Goal: Task Accomplishment & Management: Use online tool/utility

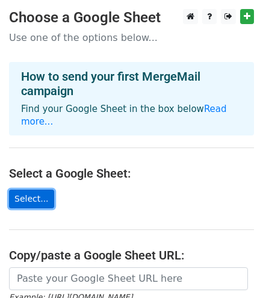
click at [35, 200] on link "Select..." at bounding box center [31, 199] width 45 height 19
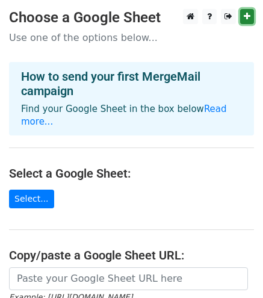
click at [243, 15] on link at bounding box center [247, 16] width 14 height 15
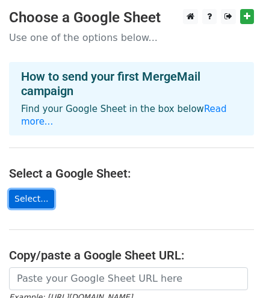
click at [40, 196] on link "Select..." at bounding box center [31, 199] width 45 height 19
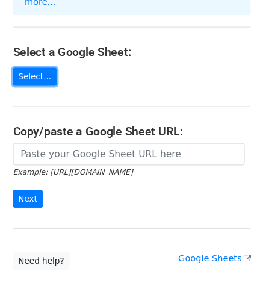
scroll to position [120, 0]
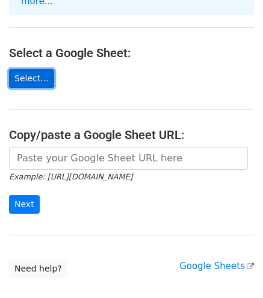
click at [41, 73] on link "Select..." at bounding box center [31, 78] width 45 height 19
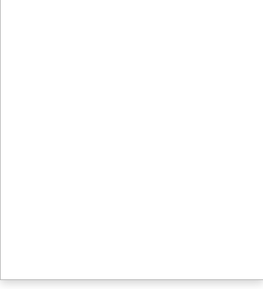
scroll to position [130, 0]
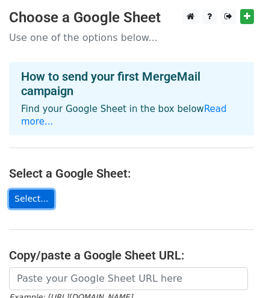
click at [34, 198] on link "Select..." at bounding box center [31, 199] width 45 height 19
click at [39, 195] on link "Select..." at bounding box center [31, 199] width 45 height 19
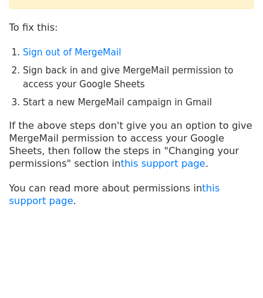
scroll to position [83, 0]
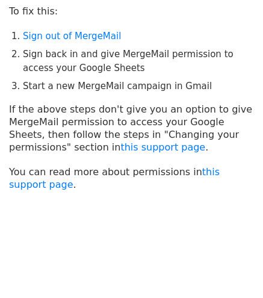
click at [86, 41] on li "Sign out of MergeMail" at bounding box center [138, 37] width 231 height 14
click at [86, 36] on link "Sign out of MergeMail" at bounding box center [72, 36] width 98 height 11
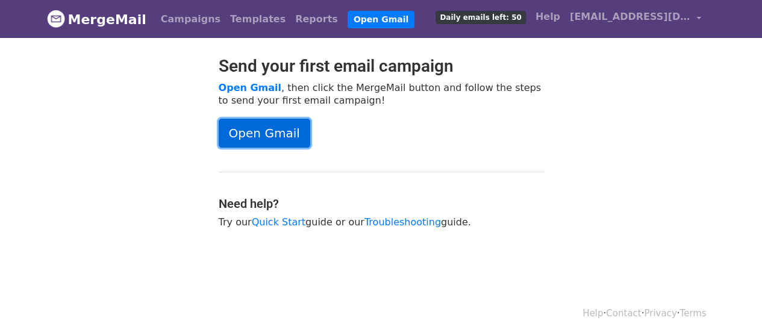
click at [258, 131] on link "Open Gmail" at bounding box center [265, 133] width 92 height 29
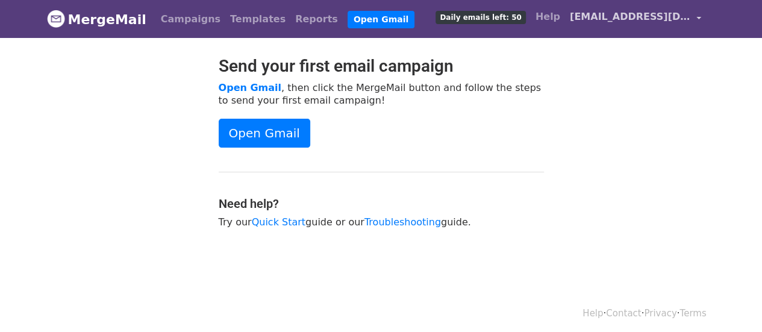
click at [658, 11] on span "ariannafy8@gmail.com" at bounding box center [630, 17] width 120 height 14
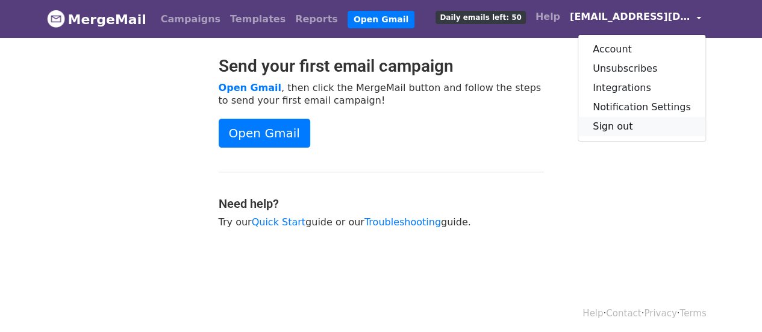
click at [637, 127] on link "Sign out" at bounding box center [641, 126] width 127 height 19
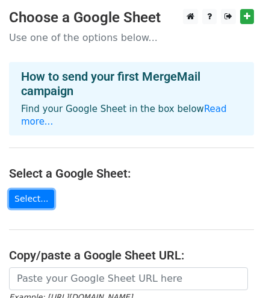
click at [19, 204] on link "Select..." at bounding box center [31, 199] width 45 height 19
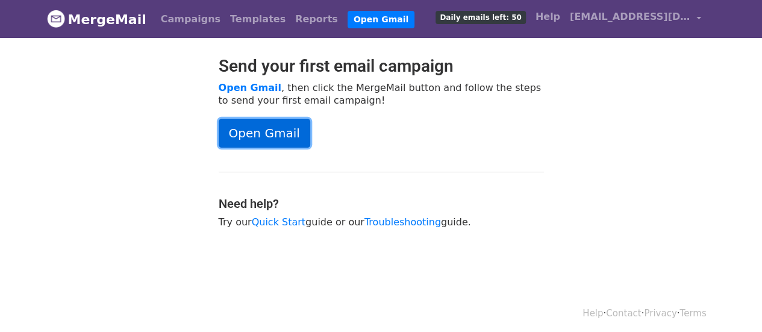
click at [286, 139] on link "Open Gmail" at bounding box center [265, 133] width 92 height 29
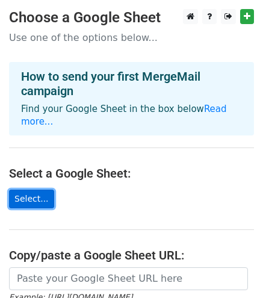
click at [29, 193] on link "Select..." at bounding box center [31, 199] width 45 height 19
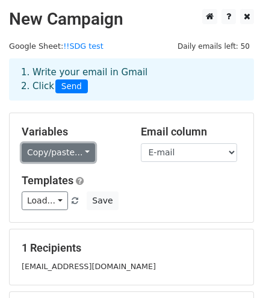
click at [67, 155] on link "Copy/paste..." at bounding box center [58, 152] width 73 height 19
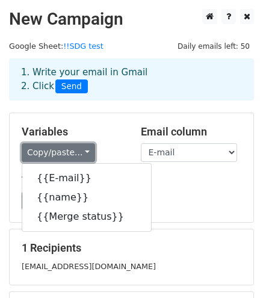
click at [67, 155] on link "Copy/paste..." at bounding box center [58, 152] width 73 height 19
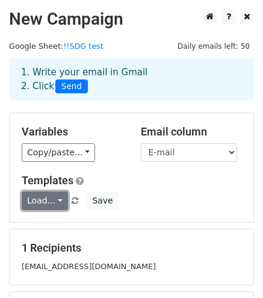
click at [53, 198] on link "Load..." at bounding box center [45, 201] width 46 height 19
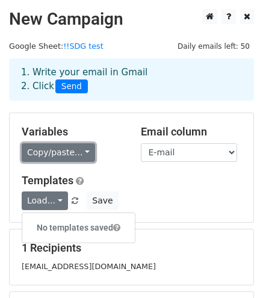
click at [52, 154] on link "Copy/paste..." at bounding box center [58, 152] width 73 height 19
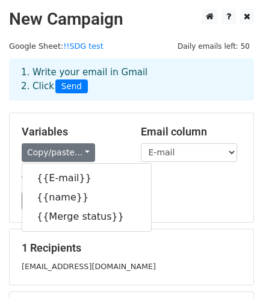
click at [202, 171] on div "Variables Copy/paste... {{E-mail}} {{name}} {{Merge status}} Email column E-mai…" at bounding box center [132, 167] width 244 height 109
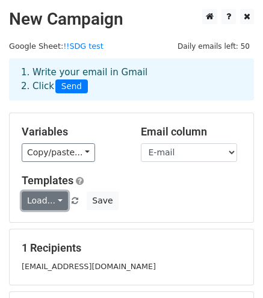
click at [47, 203] on link "Load..." at bounding box center [45, 201] width 46 height 19
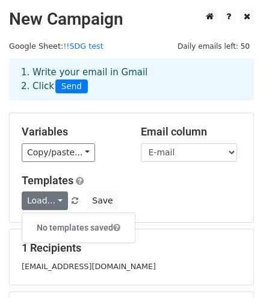
click at [68, 231] on h6 "No templates saved" at bounding box center [78, 228] width 113 height 20
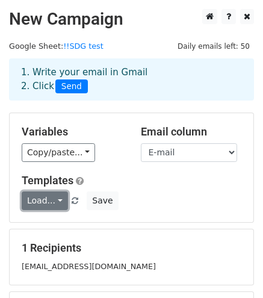
click at [51, 207] on link "Load..." at bounding box center [45, 201] width 46 height 19
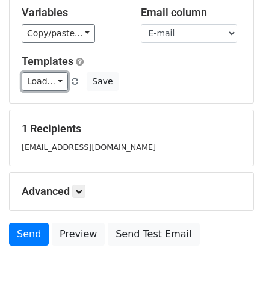
scroll to position [119, 0]
click at [83, 192] on icon at bounding box center [78, 191] width 7 height 7
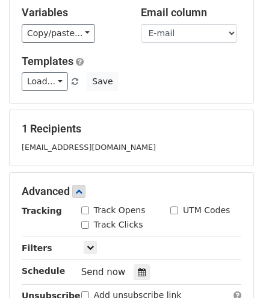
click at [89, 208] on input "Track Opens" at bounding box center [85, 211] width 8 height 8
checkbox input "true"
click at [82, 221] on input "Track Clicks" at bounding box center [85, 225] width 8 height 8
checkbox input "true"
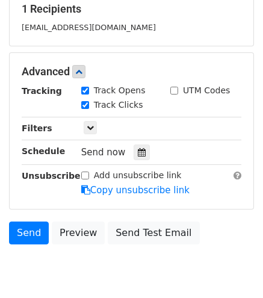
scroll to position [240, 0]
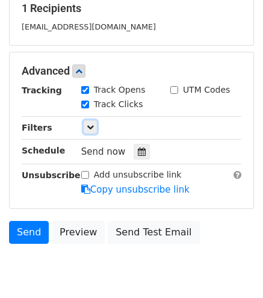
click at [82, 126] on div "Only include spreadsheet rows that match the following filters:" at bounding box center [161, 128] width 178 height 14
click at [90, 126] on icon at bounding box center [90, 126] width 7 height 7
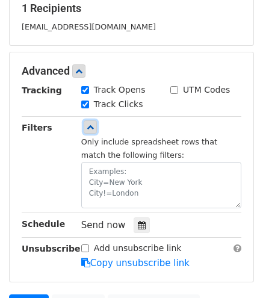
click at [90, 126] on icon at bounding box center [90, 126] width 7 height 7
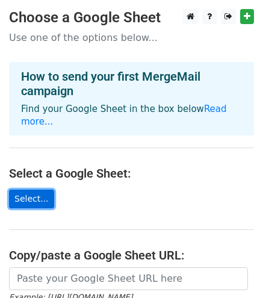
click at [23, 200] on link "Select..." at bounding box center [31, 199] width 45 height 19
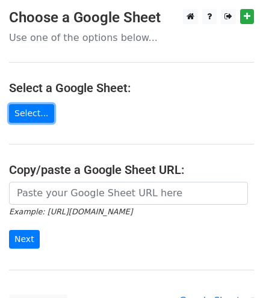
click at [25, 111] on link "Select..." at bounding box center [31, 113] width 45 height 19
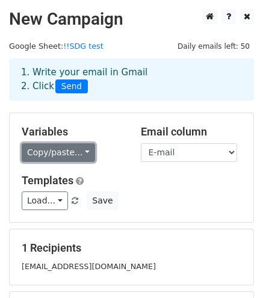
click at [69, 146] on link "Copy/paste..." at bounding box center [58, 152] width 73 height 19
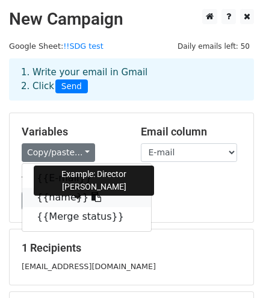
click at [51, 196] on link "{{name}}" at bounding box center [86, 197] width 129 height 19
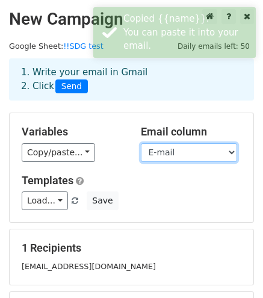
click at [162, 154] on select "E-mail name Merge status" at bounding box center [189, 152] width 96 height 19
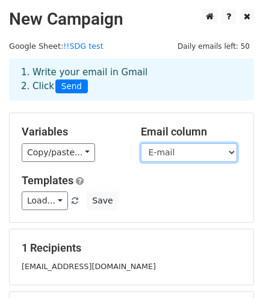
click at [162, 154] on select "E-mail name Merge status" at bounding box center [189, 152] width 96 height 19
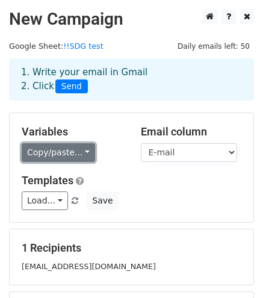
click at [44, 153] on link "Copy/paste..." at bounding box center [58, 152] width 73 height 19
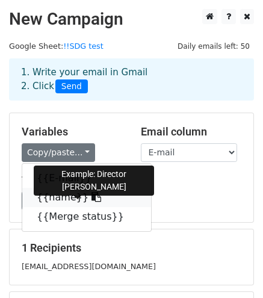
click at [35, 198] on link "{{name}}" at bounding box center [86, 197] width 129 height 19
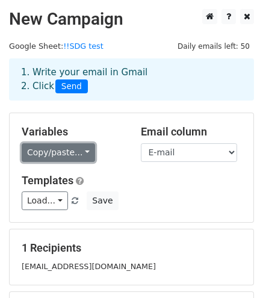
click at [47, 157] on link "Copy/paste..." at bounding box center [58, 152] width 73 height 19
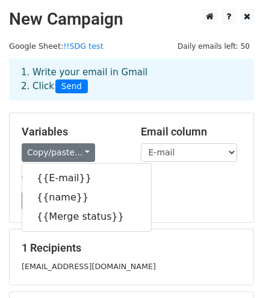
click at [175, 186] on h5 "Templates" at bounding box center [132, 180] width 220 height 13
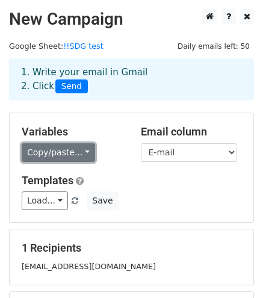
click at [73, 151] on link "Copy/paste..." at bounding box center [58, 152] width 73 height 19
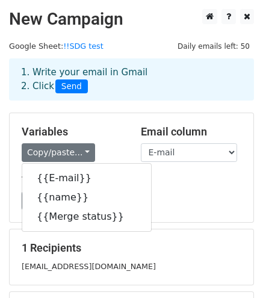
click at [111, 140] on div "Variables Copy/paste... {{E-mail}} {{name}} {{Merge status}}" at bounding box center [72, 143] width 119 height 37
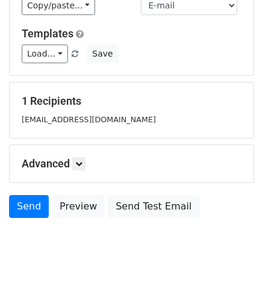
scroll to position [167, 0]
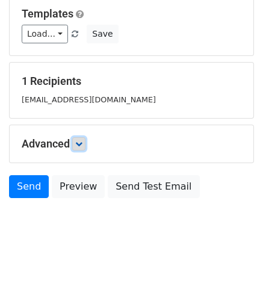
click at [80, 140] on icon at bounding box center [78, 143] width 7 height 7
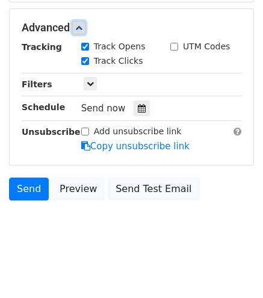
scroll to position [284, 0]
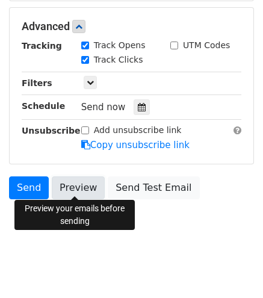
click at [75, 181] on link "Preview" at bounding box center [78, 187] width 53 height 23
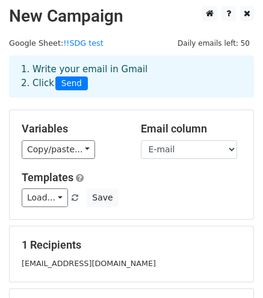
scroll to position [0, 0]
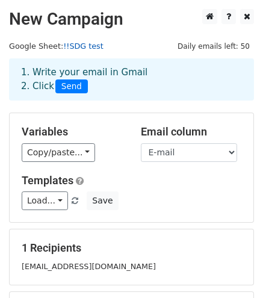
click at [83, 46] on link "!!SDG test" at bounding box center [83, 46] width 40 height 9
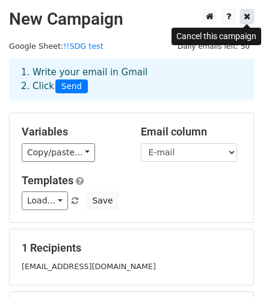
click at [252, 15] on link at bounding box center [247, 16] width 14 height 15
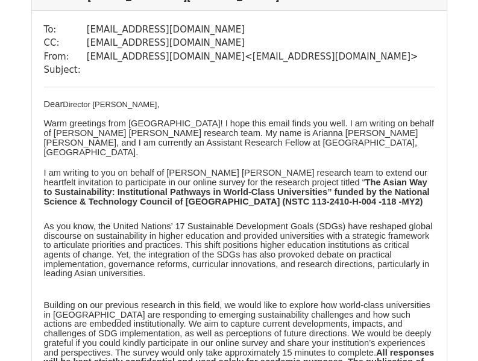
scroll to position [143, 0]
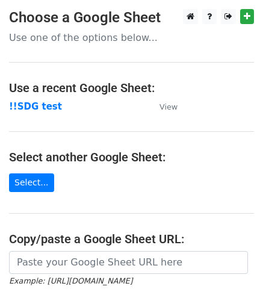
click at [27, 181] on link "Select..." at bounding box center [31, 182] width 45 height 19
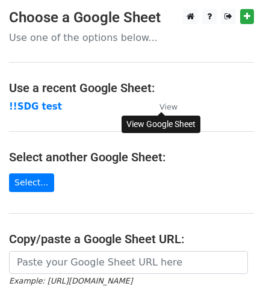
click at [165, 106] on small "View" at bounding box center [169, 106] width 18 height 9
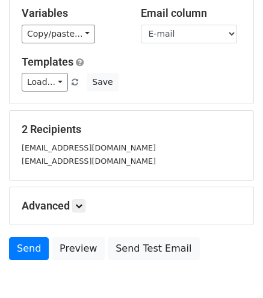
scroll to position [120, 0]
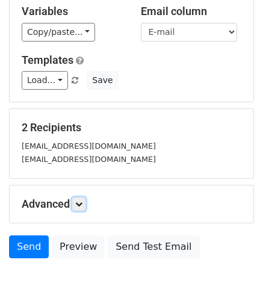
click at [80, 206] on link at bounding box center [78, 204] width 13 height 13
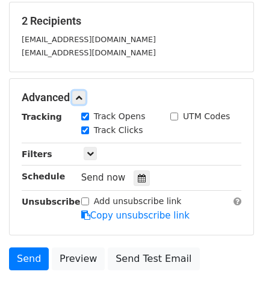
scroll to position [298, 0]
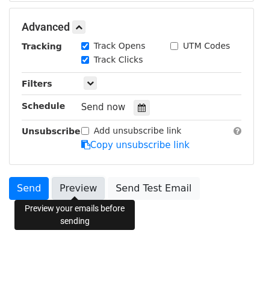
click at [84, 182] on link "Preview" at bounding box center [78, 188] width 53 height 23
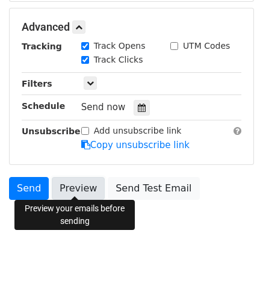
click at [63, 187] on link "Preview" at bounding box center [78, 188] width 53 height 23
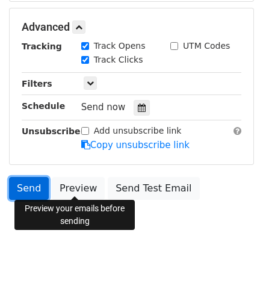
click at [33, 189] on link "Send" at bounding box center [29, 188] width 40 height 23
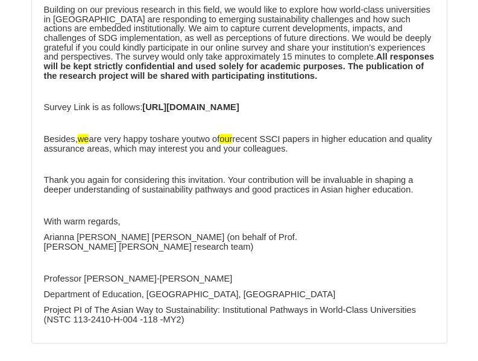
scroll to position [1122, 0]
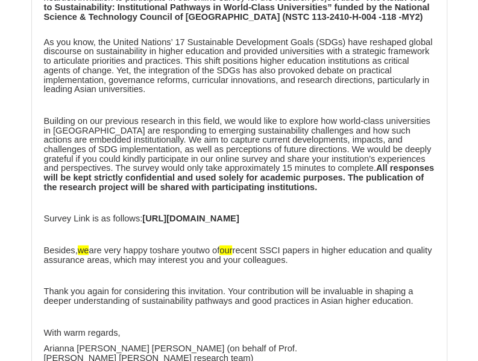
scroll to position [1090, 0]
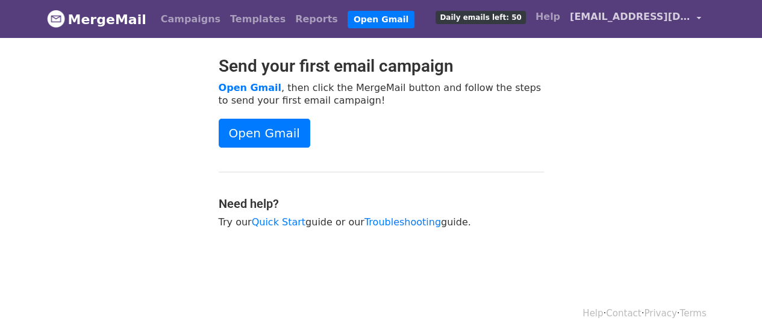
click at [640, 20] on span "[EMAIL_ADDRESS][DOMAIN_NAME]" at bounding box center [630, 17] width 120 height 14
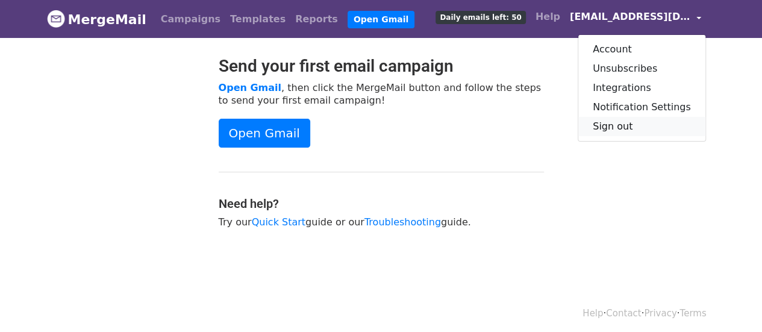
click at [618, 123] on link "Sign out" at bounding box center [641, 126] width 127 height 19
